Goal: Task Accomplishment & Management: Manage account settings

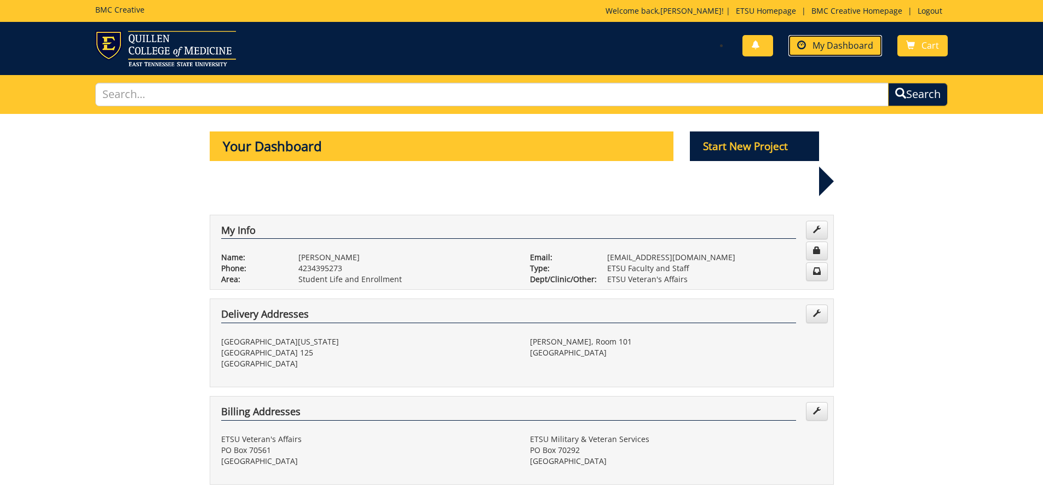
click at [817, 48] on span "My Dashboard" at bounding box center [842, 45] width 61 height 12
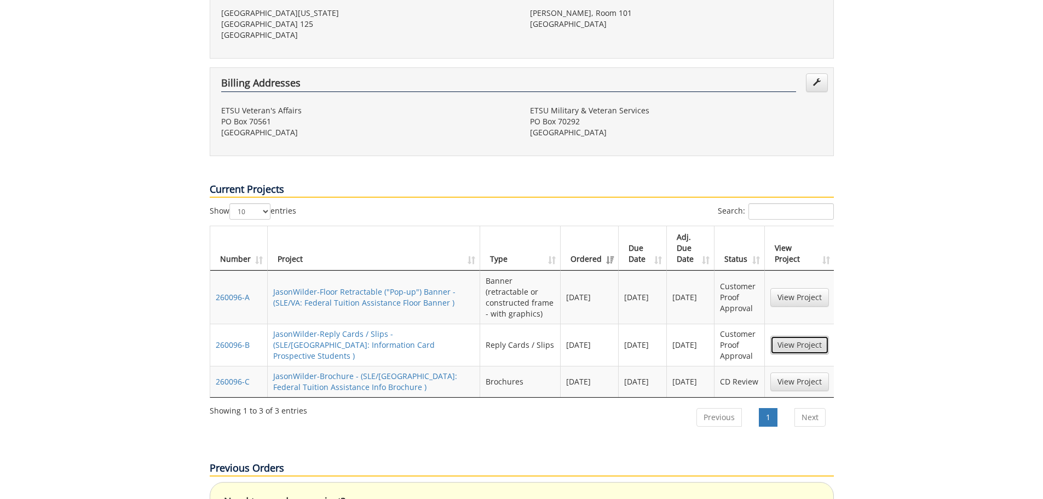
click at [818, 336] on link "View Project" at bounding box center [799, 345] width 59 height 19
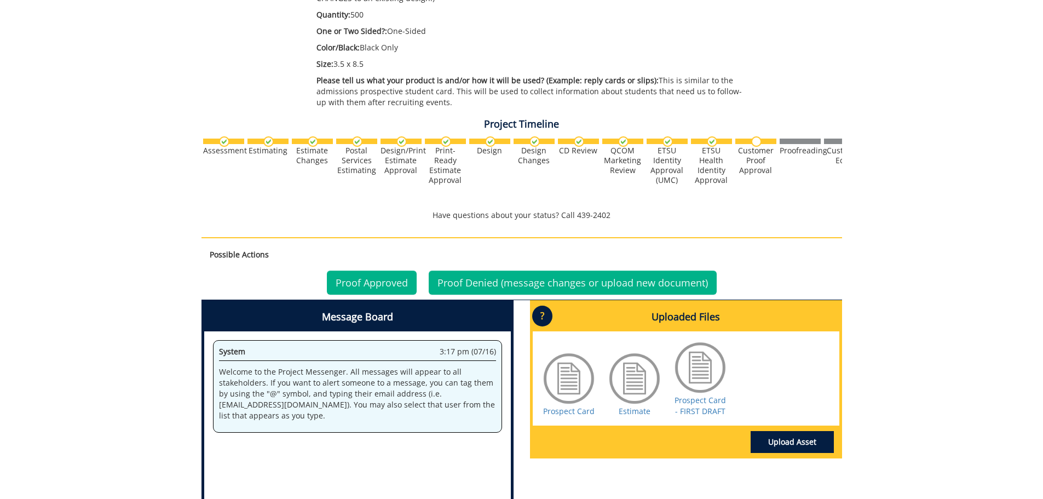
scroll to position [438, 0]
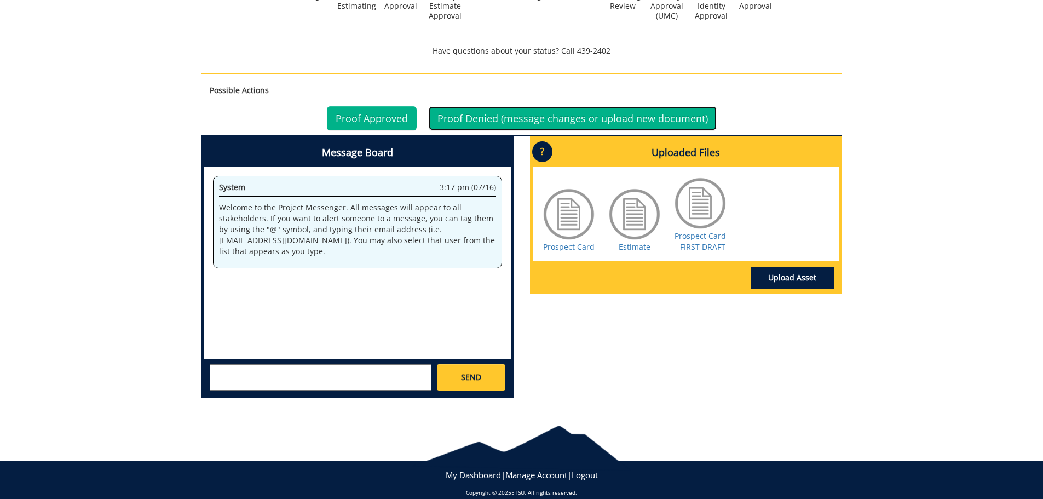
click at [485, 123] on link "Proof Denied (message changes or upload new document)" at bounding box center [573, 118] width 288 height 24
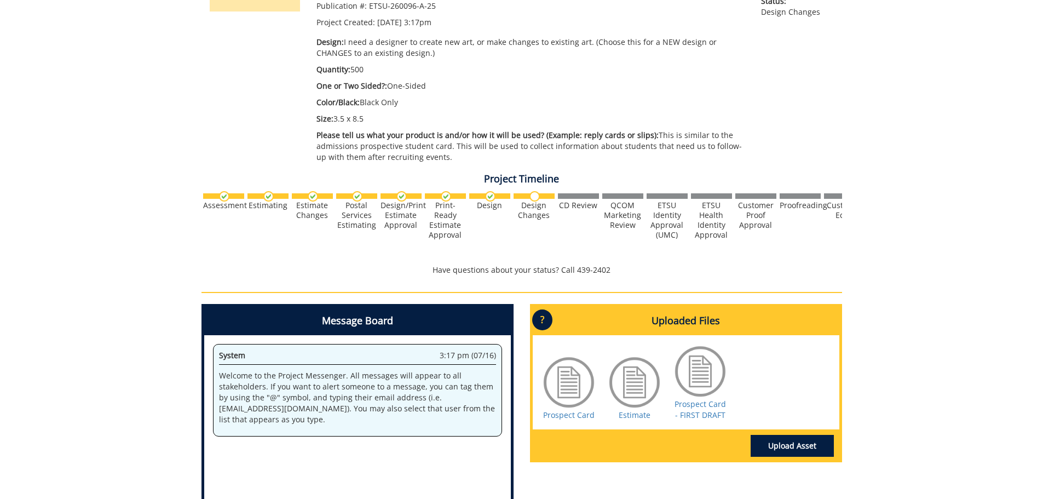
scroll to position [383, 0]
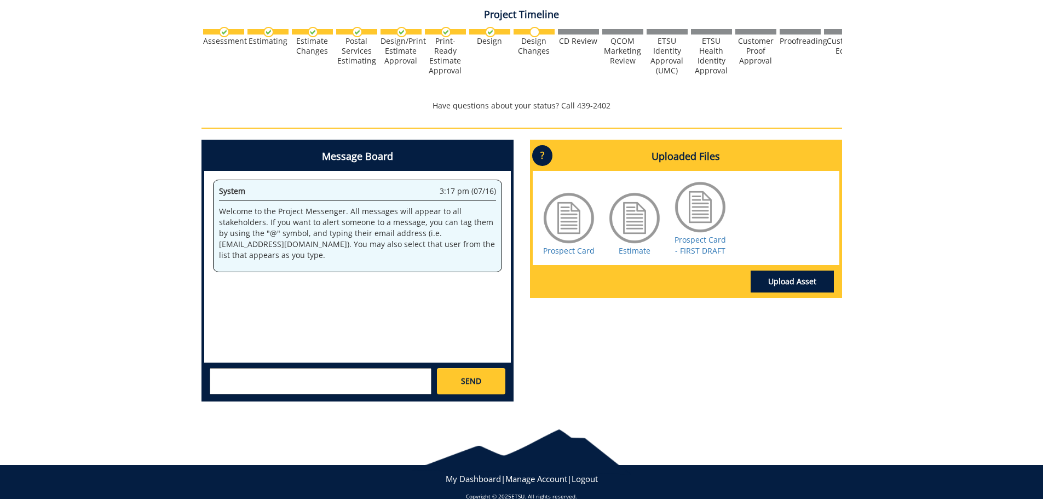
click at [374, 378] on textarea at bounding box center [321, 381] width 222 height 26
type textarea "This card should mimic the admissions prospect card. These will be used to gath…"
click at [807, 286] on link "Upload Asset" at bounding box center [791, 281] width 83 height 22
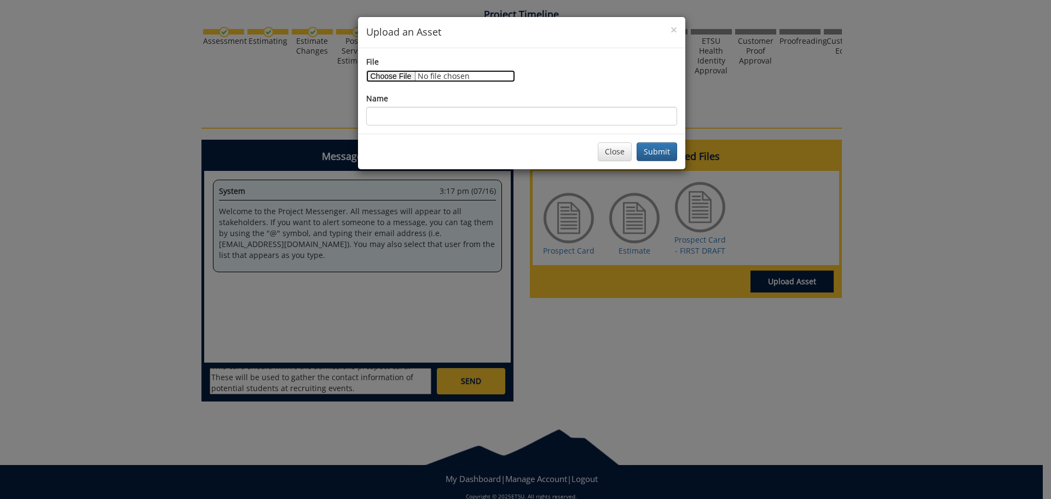
click at [403, 74] on input "File" at bounding box center [440, 76] width 149 height 12
type input "C:\fakepath\Prospect Card Draft.pdf"
click at [660, 151] on button "Submit" at bounding box center [657, 151] width 41 height 19
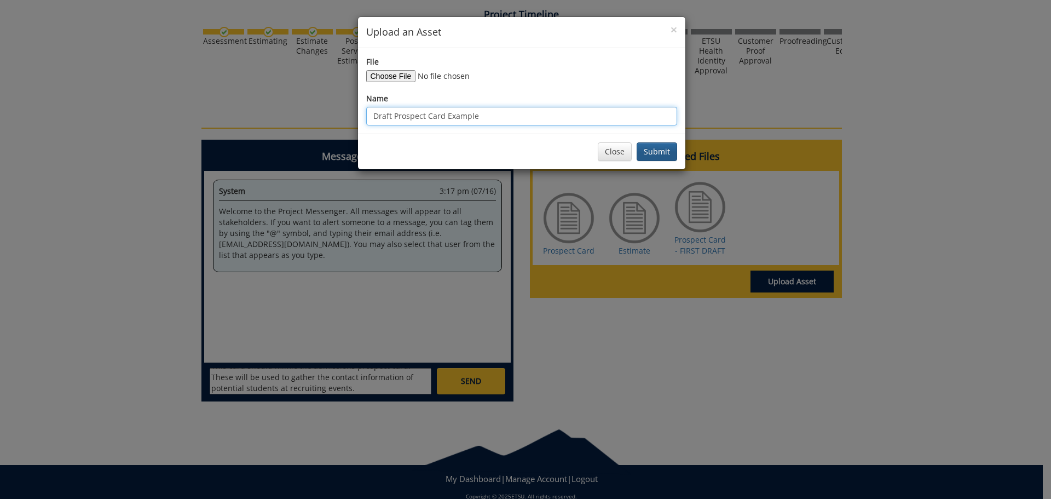
type input "Draft Prospect Card Example"
click at [656, 151] on button "Submit" at bounding box center [657, 151] width 41 height 19
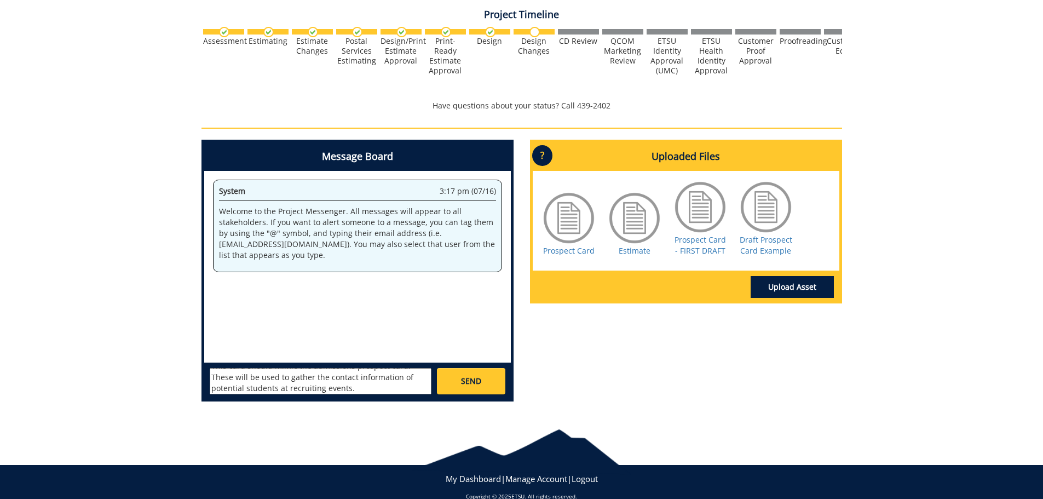
click at [358, 381] on textarea "This card should mimic the admissions prospect card. These will be used to gath…" at bounding box center [321, 381] width 222 height 26
click at [356, 388] on textarea "This card should mimic the admissions prospect card. These will be used to gath…" at bounding box center [321, 381] width 222 height 26
type textarea "This card should mimic the admissions prospect card. These will be used to gath…"
click at [487, 384] on link "SEND" at bounding box center [471, 381] width 68 height 26
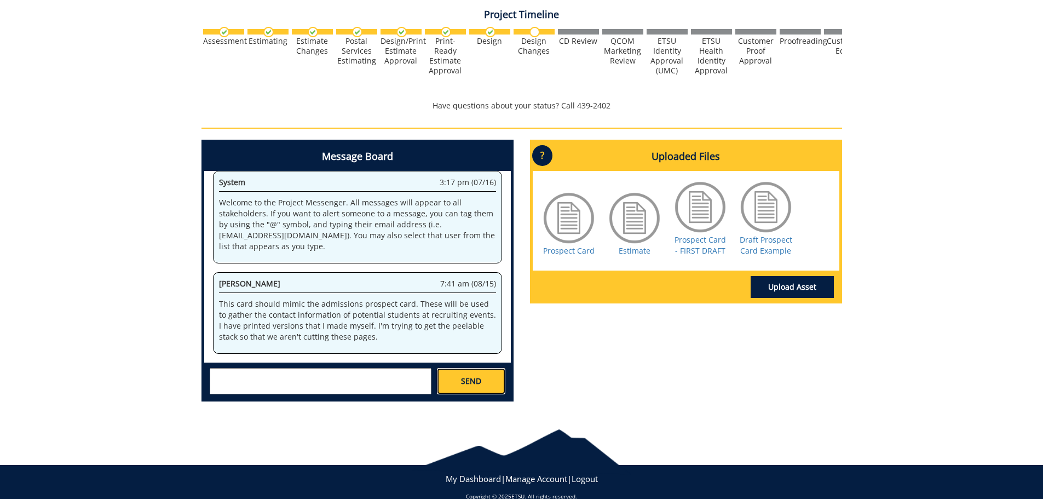
scroll to position [0, 0]
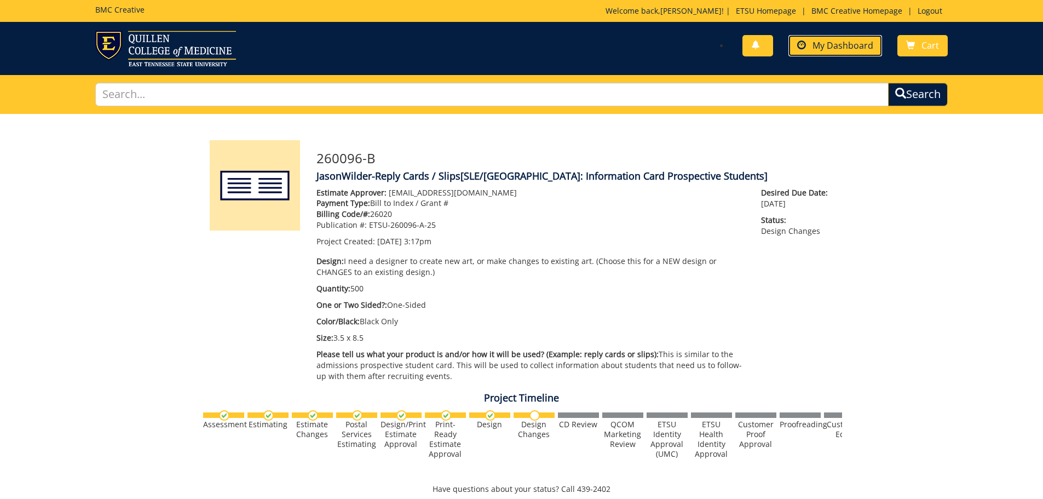
click at [845, 56] on link "My Dashboard" at bounding box center [835, 45] width 94 height 21
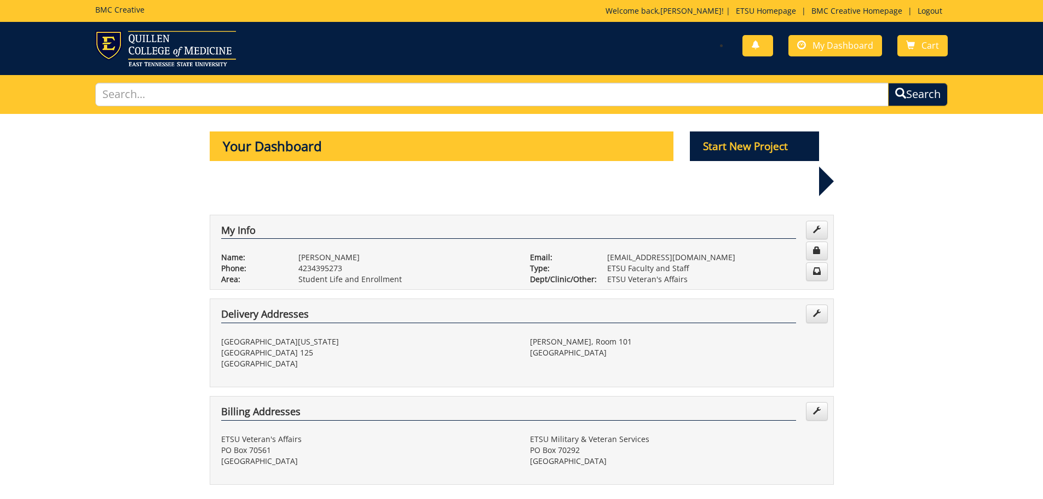
scroll to position [219, 0]
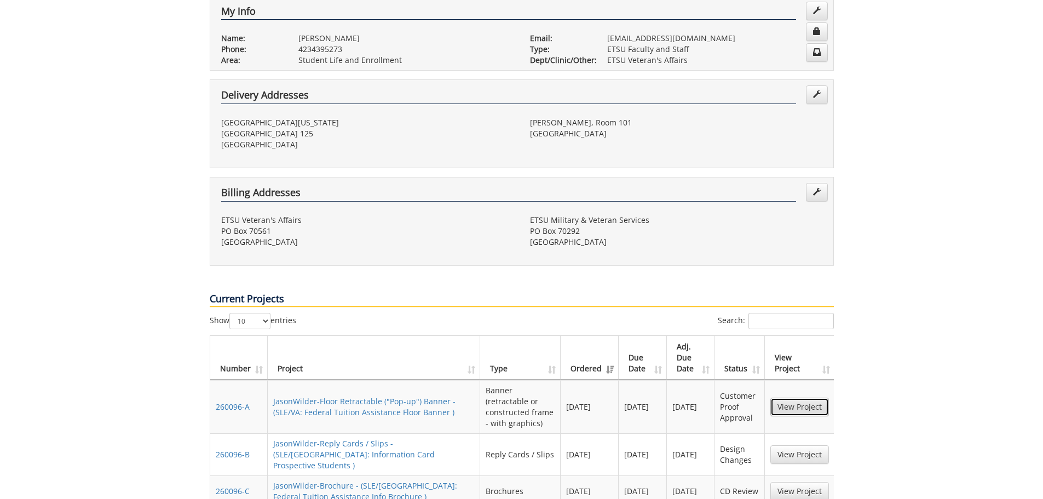
click at [779, 397] on link "View Project" at bounding box center [799, 406] width 59 height 19
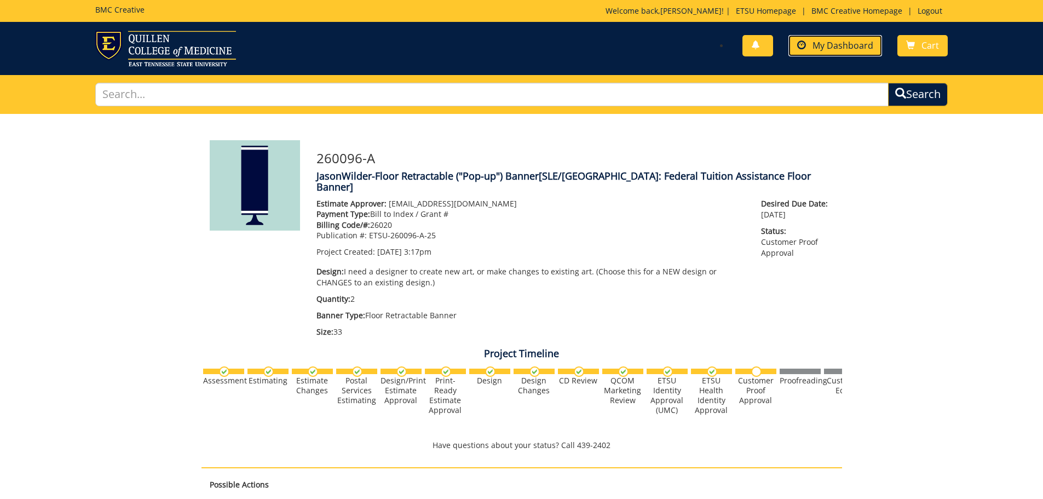
click at [837, 46] on span "My Dashboard" at bounding box center [842, 45] width 61 height 12
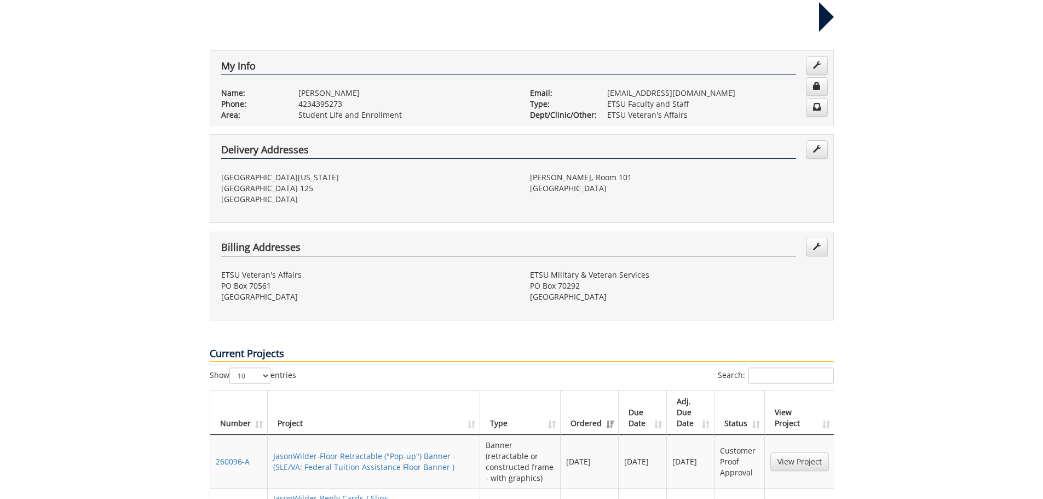
scroll to position [383, 0]
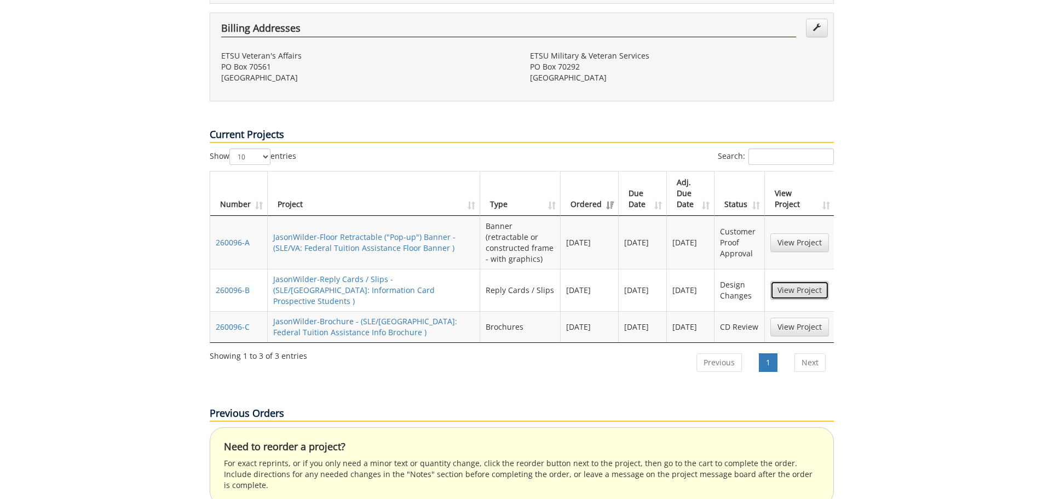
click at [786, 281] on link "View Project" at bounding box center [799, 290] width 59 height 19
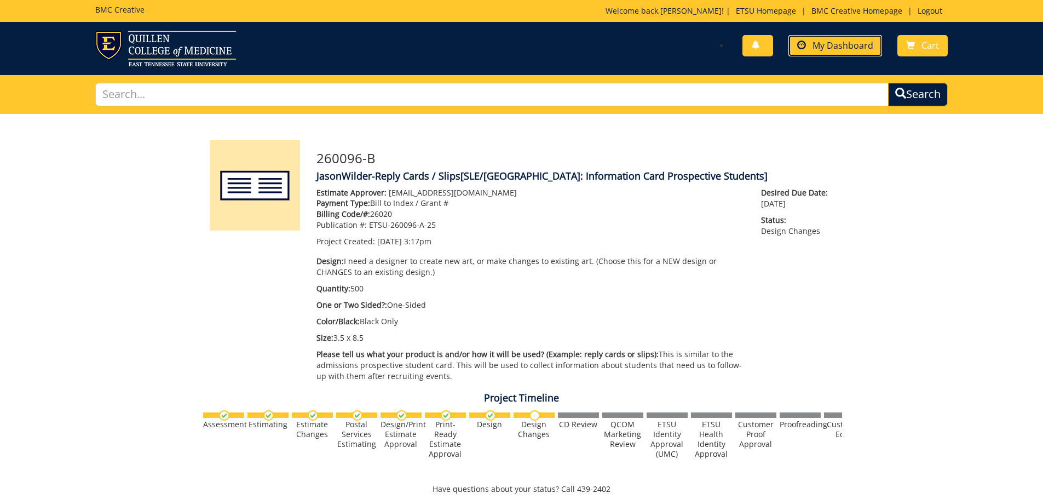
click at [837, 55] on link "My Dashboard" at bounding box center [835, 45] width 94 height 21
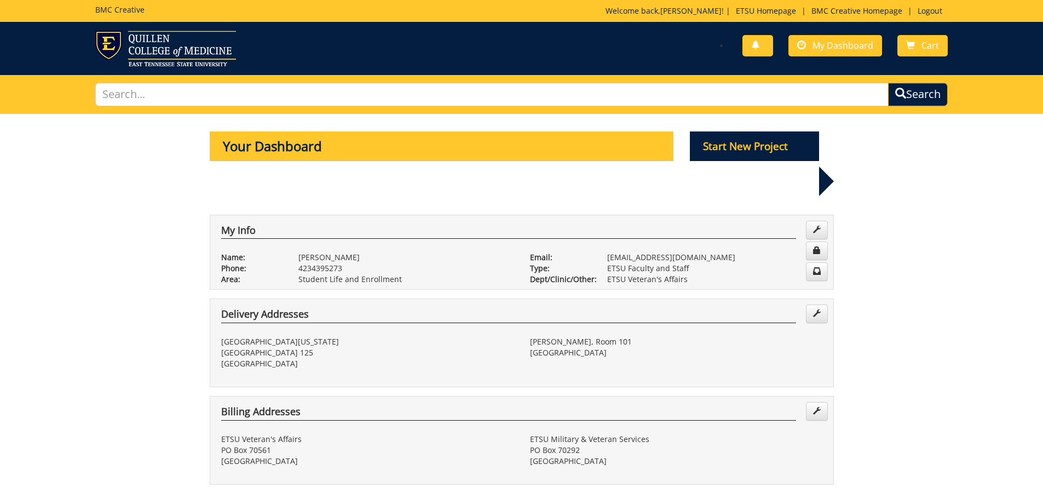
scroll to position [274, 0]
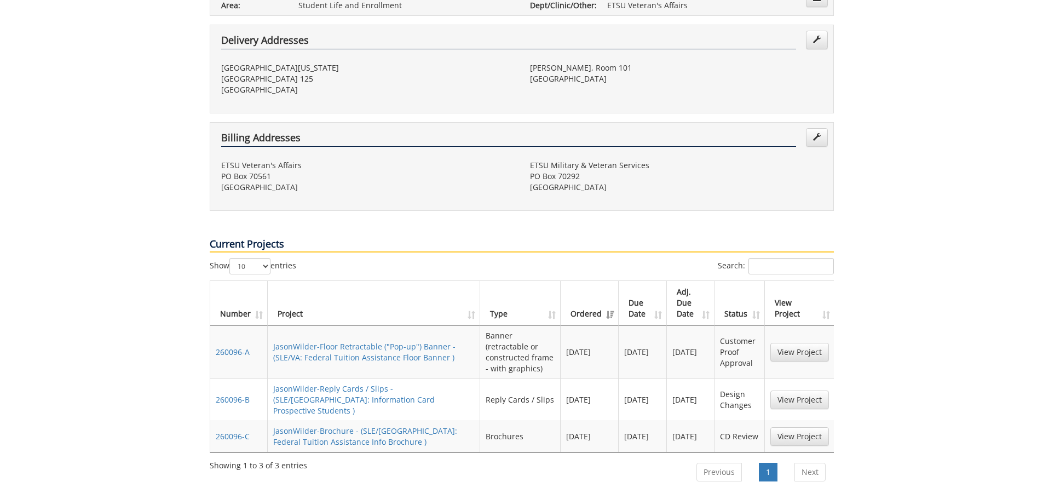
click at [803, 420] on td "View Project" at bounding box center [800, 435] width 70 height 31
click at [802, 427] on link "View Project" at bounding box center [799, 436] width 59 height 19
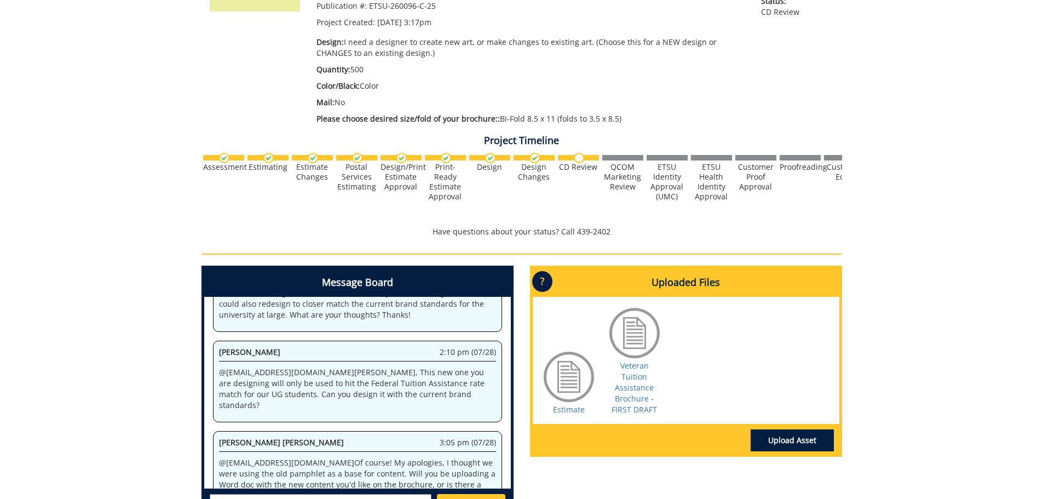
scroll to position [328, 0]
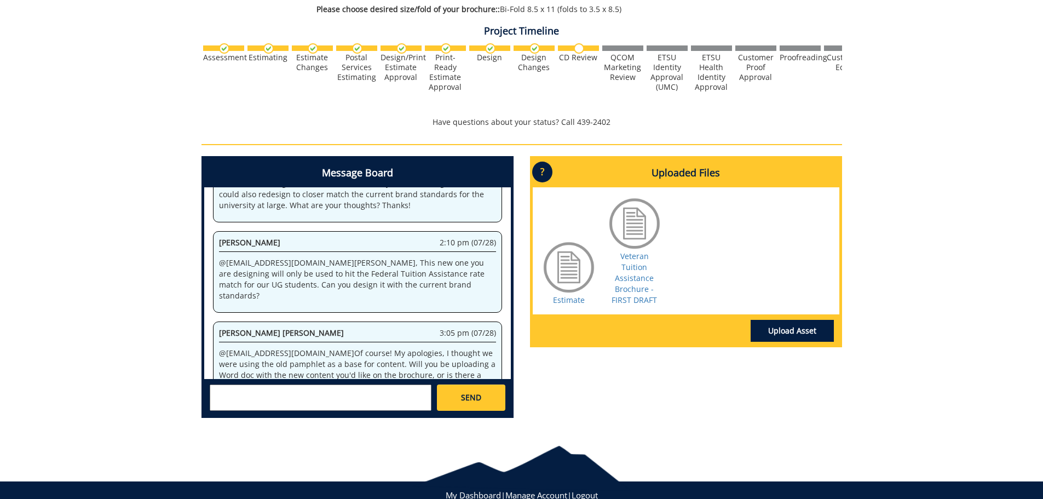
click at [350, 403] on textarea at bounding box center [321, 397] width 222 height 26
type textarea "@[EMAIL_ADDRESS][DOMAIN_NAME] This is good as well, but we need to make sure we…"
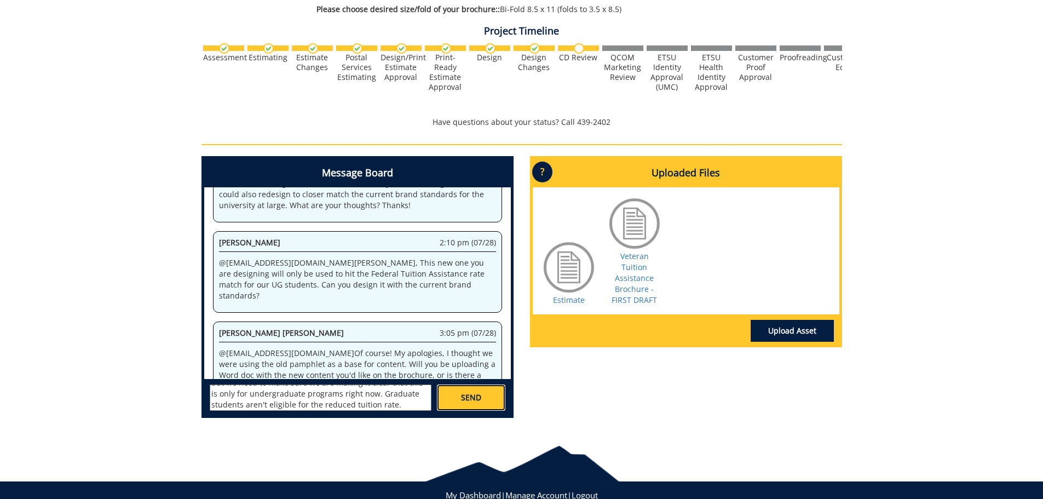
click at [447, 390] on link "SEND" at bounding box center [471, 397] width 68 height 26
